Goal: Navigation & Orientation: Go to known website

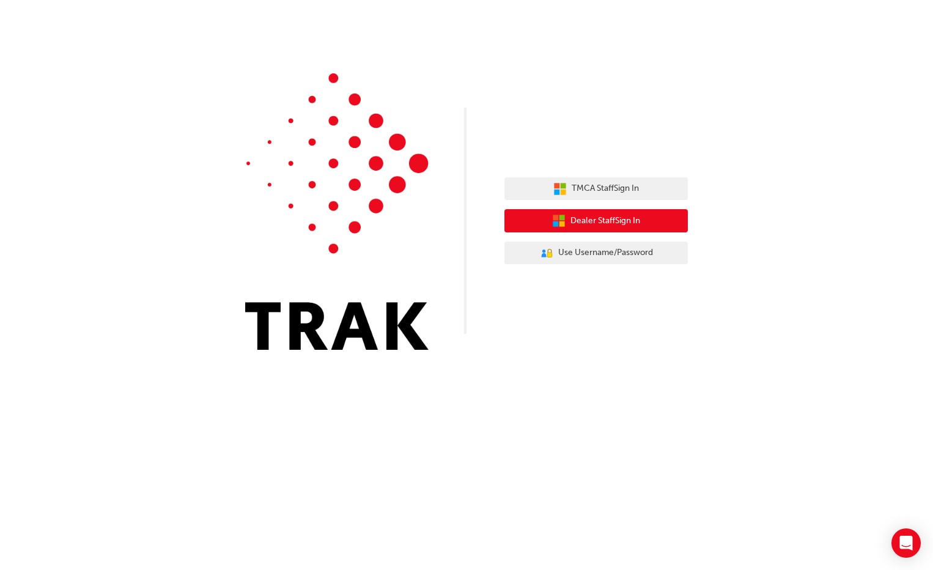
click at [587, 224] on span "Dealer Staff Sign In" at bounding box center [605, 221] width 70 height 14
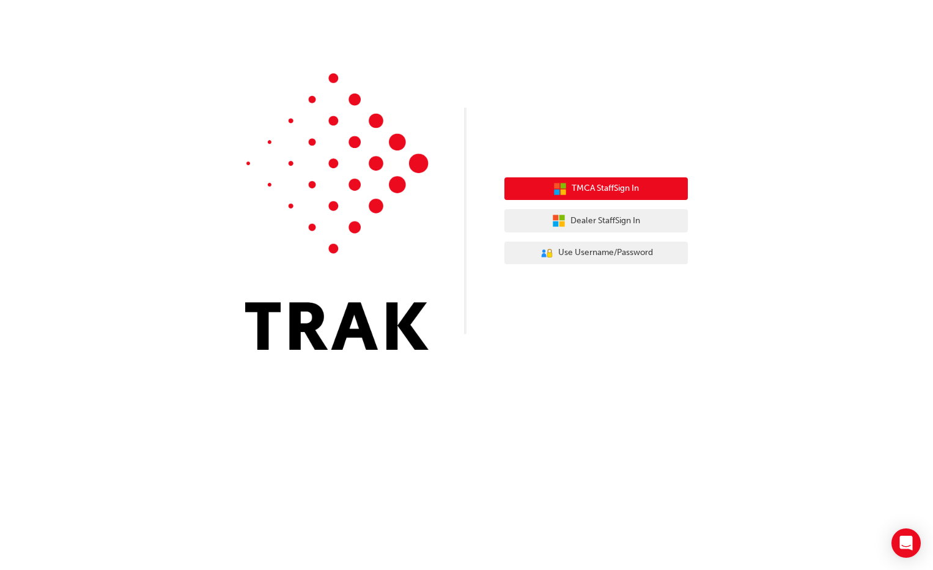
click at [611, 182] on button "TMCA Staff Sign In" at bounding box center [595, 188] width 183 height 23
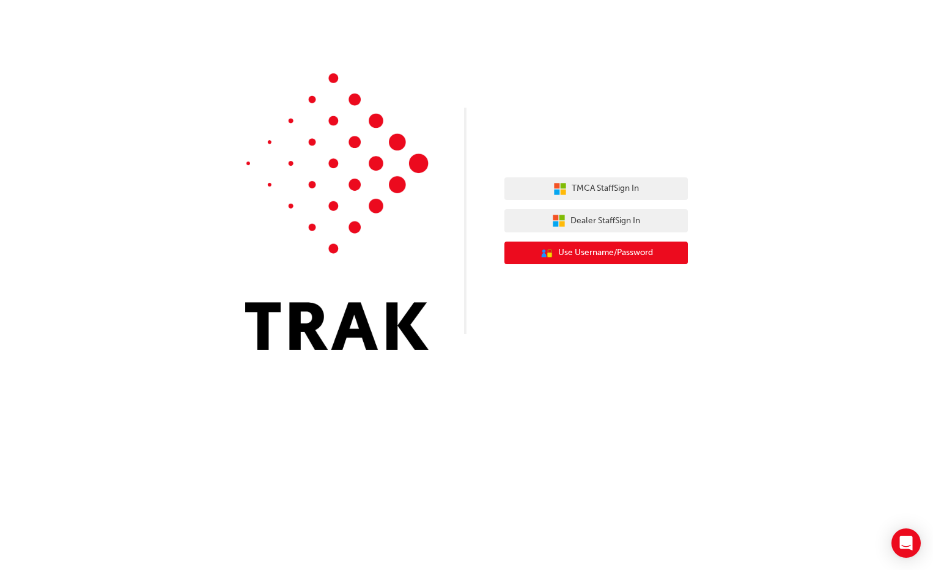
click at [555, 258] on button "User Authentication Icon - Blue Person, Gold Lock Use Username/Password" at bounding box center [595, 252] width 183 height 23
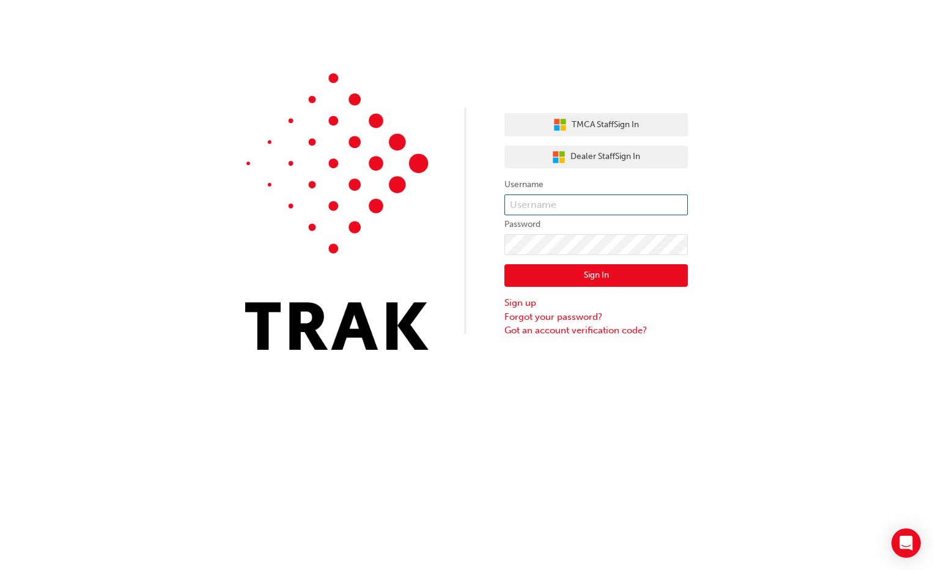
type input "moni"
click at [544, 206] on input "moni" at bounding box center [595, 204] width 183 height 21
click at [537, 422] on div "TMCA Staff Sign In Dealer Staff Sign In Username moni Password Sign In Sign up …" at bounding box center [466, 285] width 933 height 570
click at [549, 275] on button "Sign In" at bounding box center [595, 275] width 183 height 23
